Goal: Information Seeking & Learning: Learn about a topic

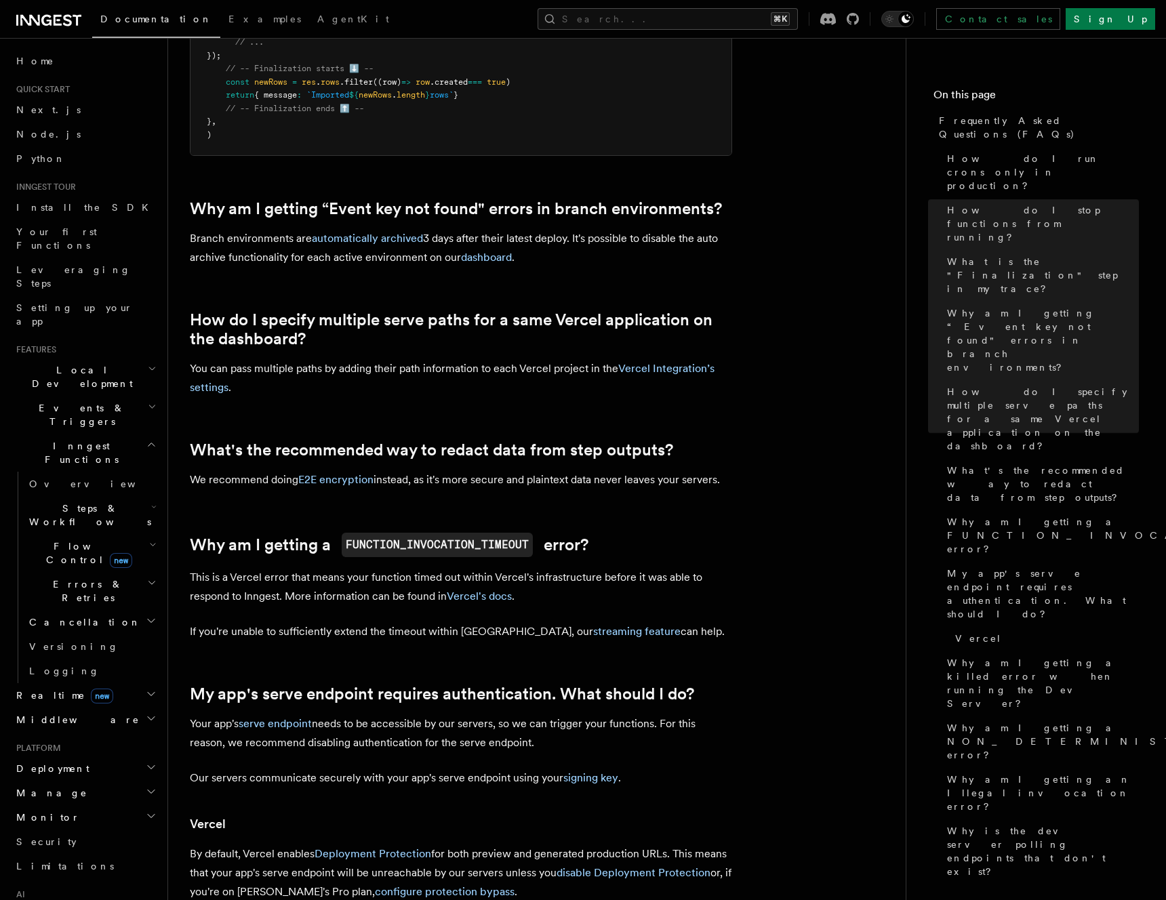
scroll to position [1537, 0]
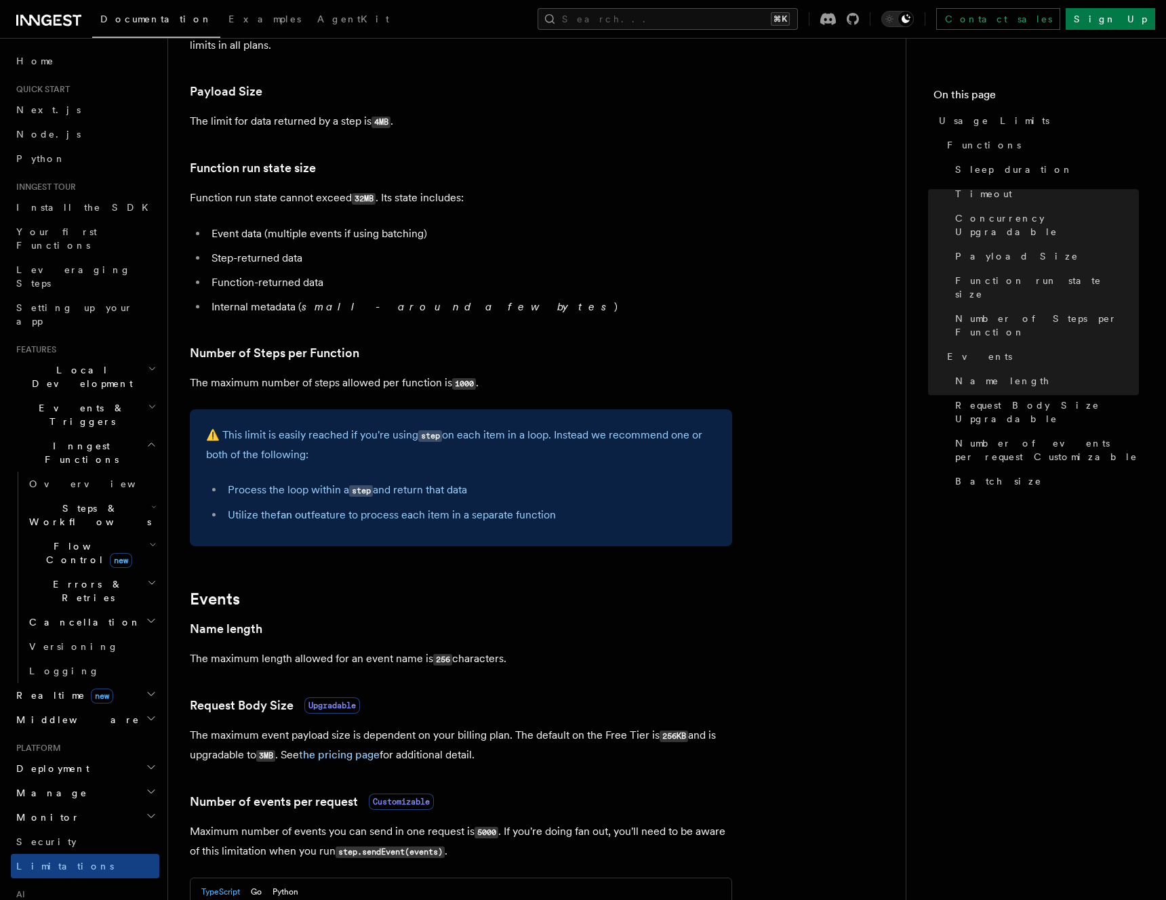
scroll to position [558, 0]
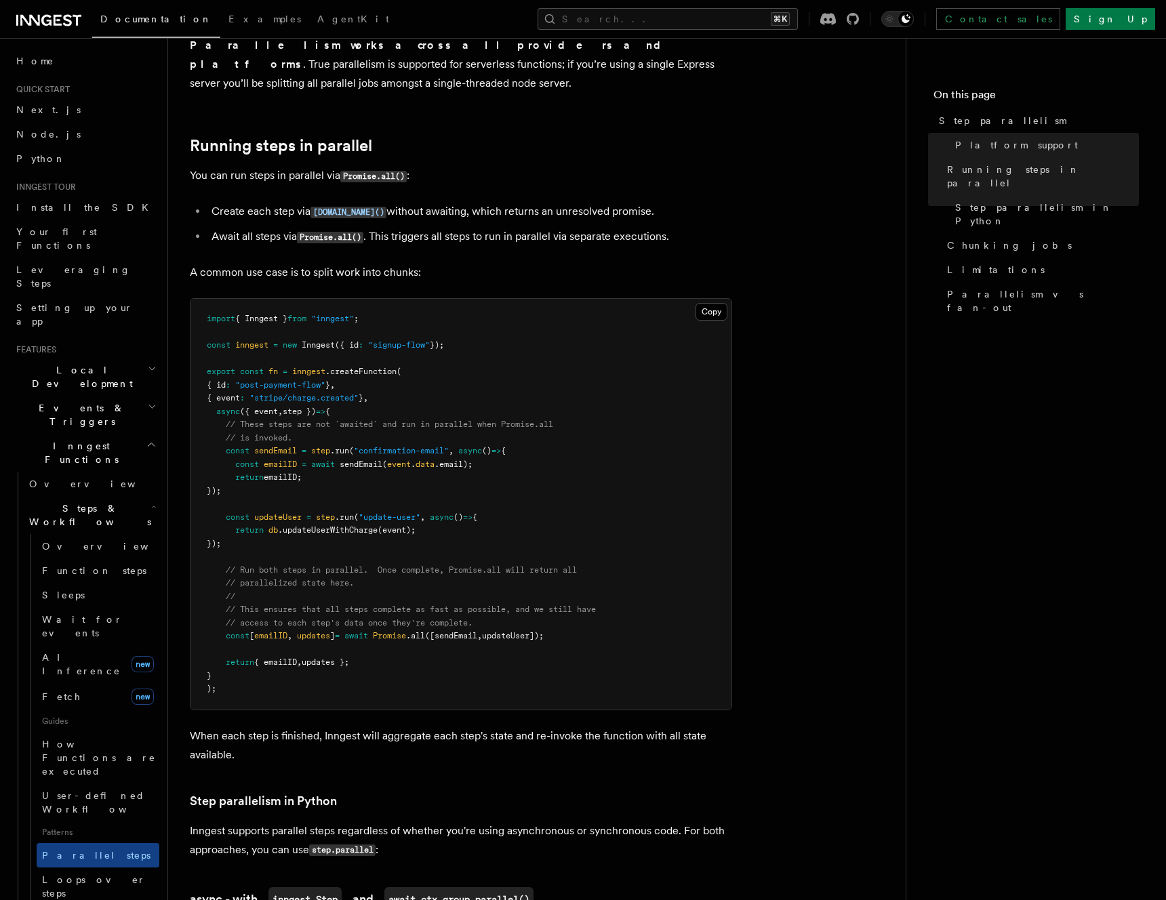
scroll to position [209, 0]
